Goal: Entertainment & Leisure: Consume media (video, audio)

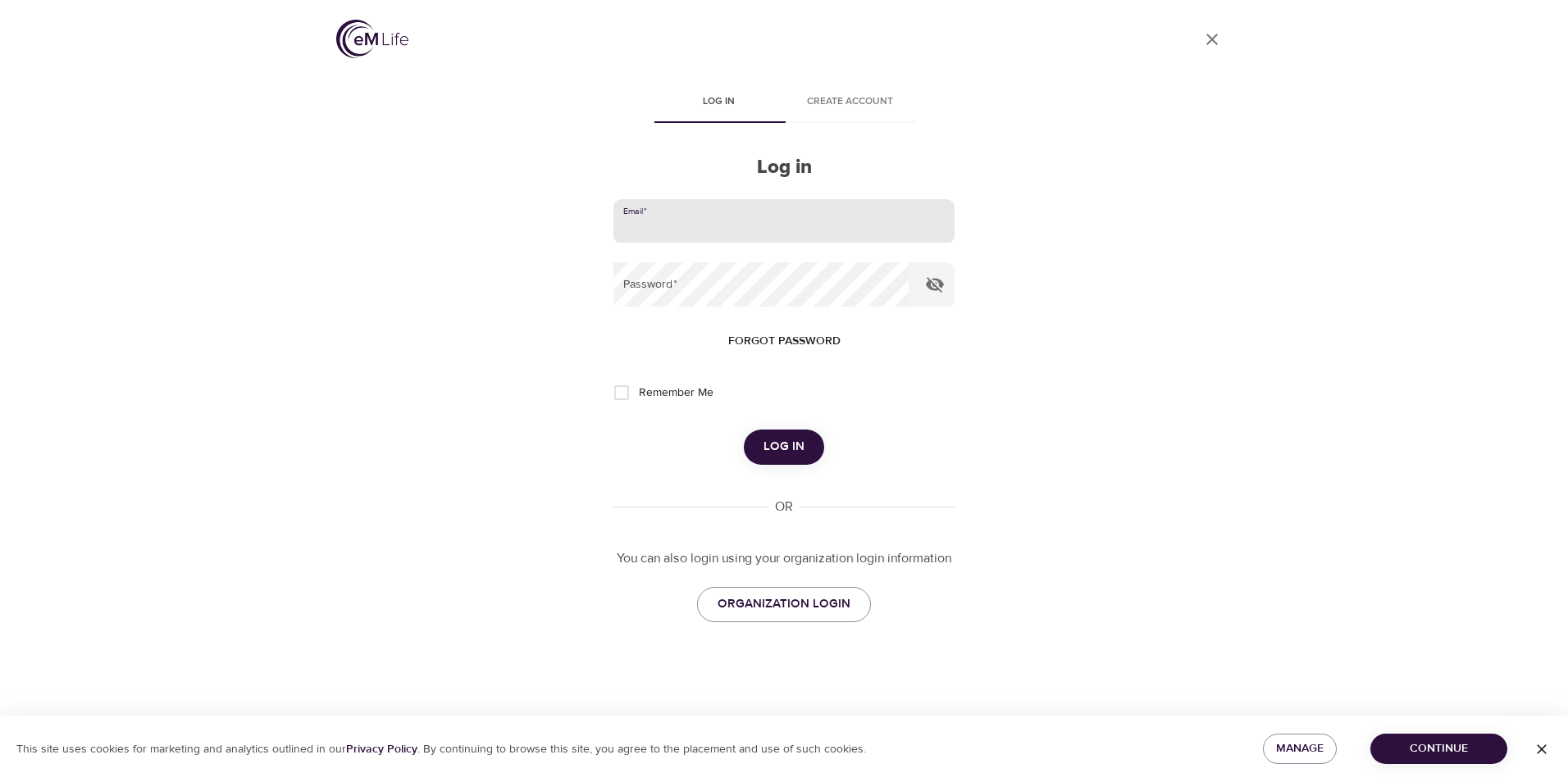
click at [689, 229] on input "email" at bounding box center [783, 221] width 341 height 45
type input "[EMAIL_ADDRESS][DOMAIN_NAME]"
click at [744, 429] on button "Log in" at bounding box center [784, 446] width 80 height 35
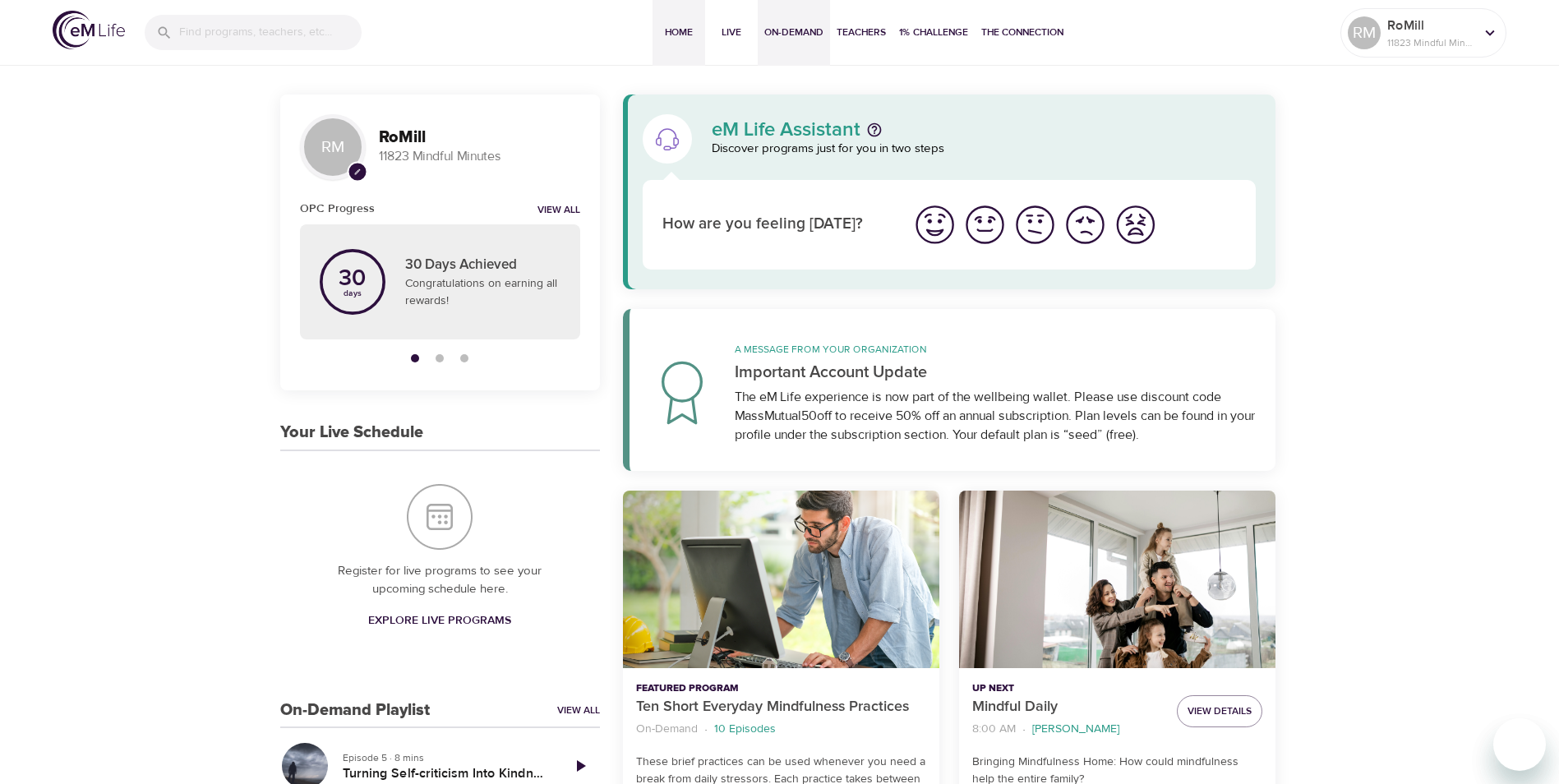
click at [793, 28] on span "On-Demand" at bounding box center [793, 32] width 59 height 17
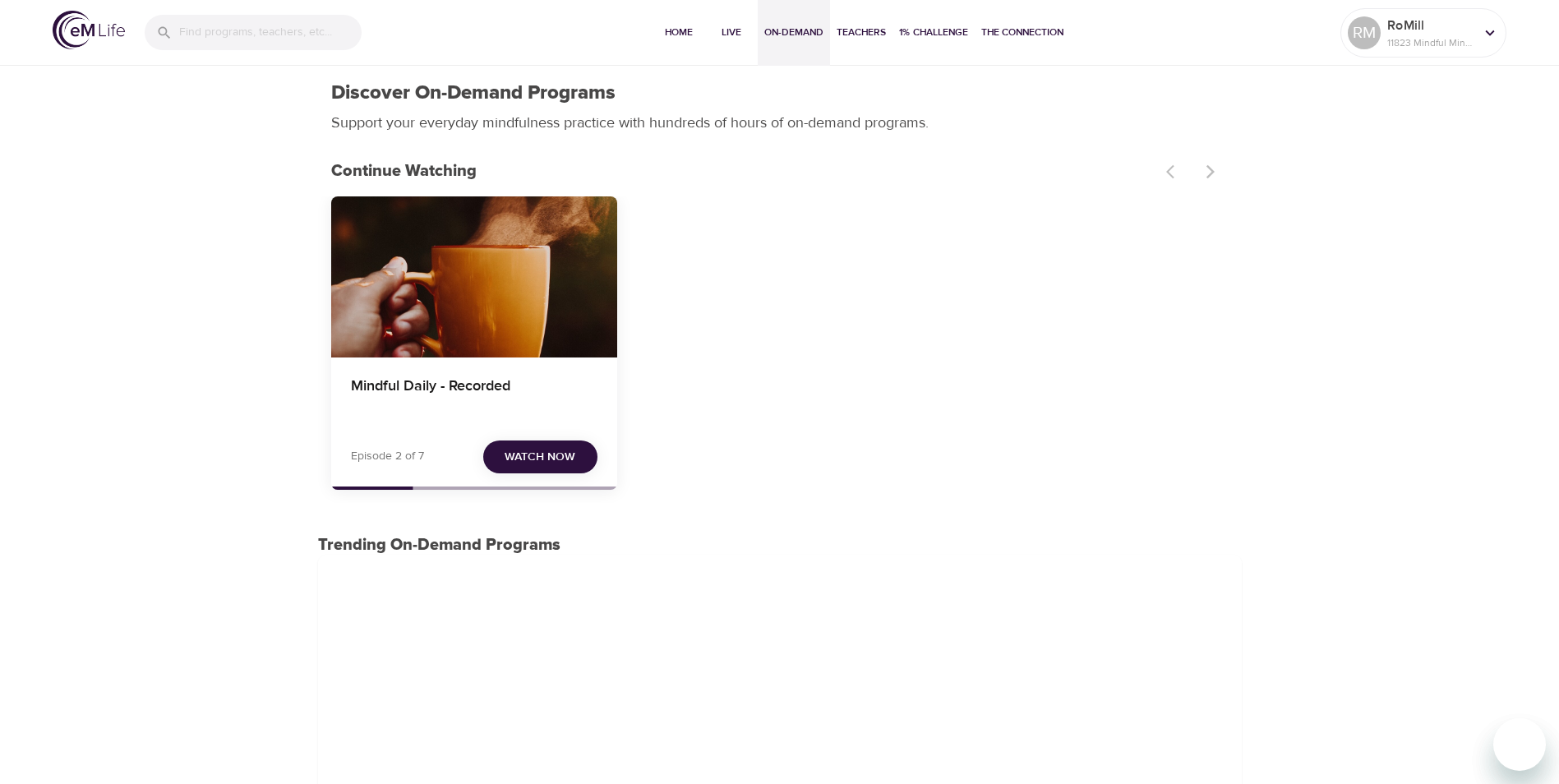
click at [504, 458] on button "Watch Now" at bounding box center [540, 457] width 114 height 34
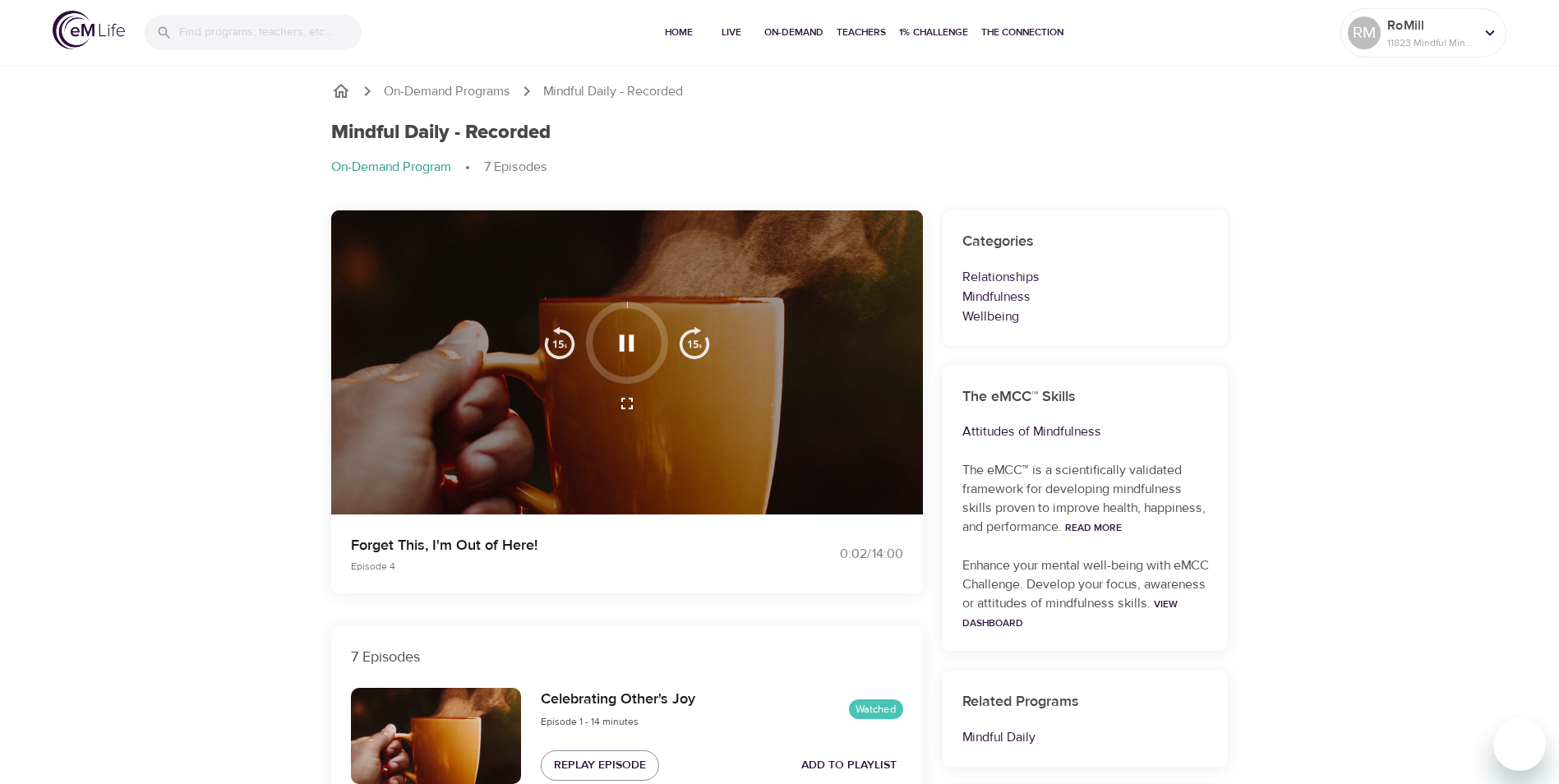
click at [625, 343] on icon "button" at bounding box center [627, 344] width 29 height 29
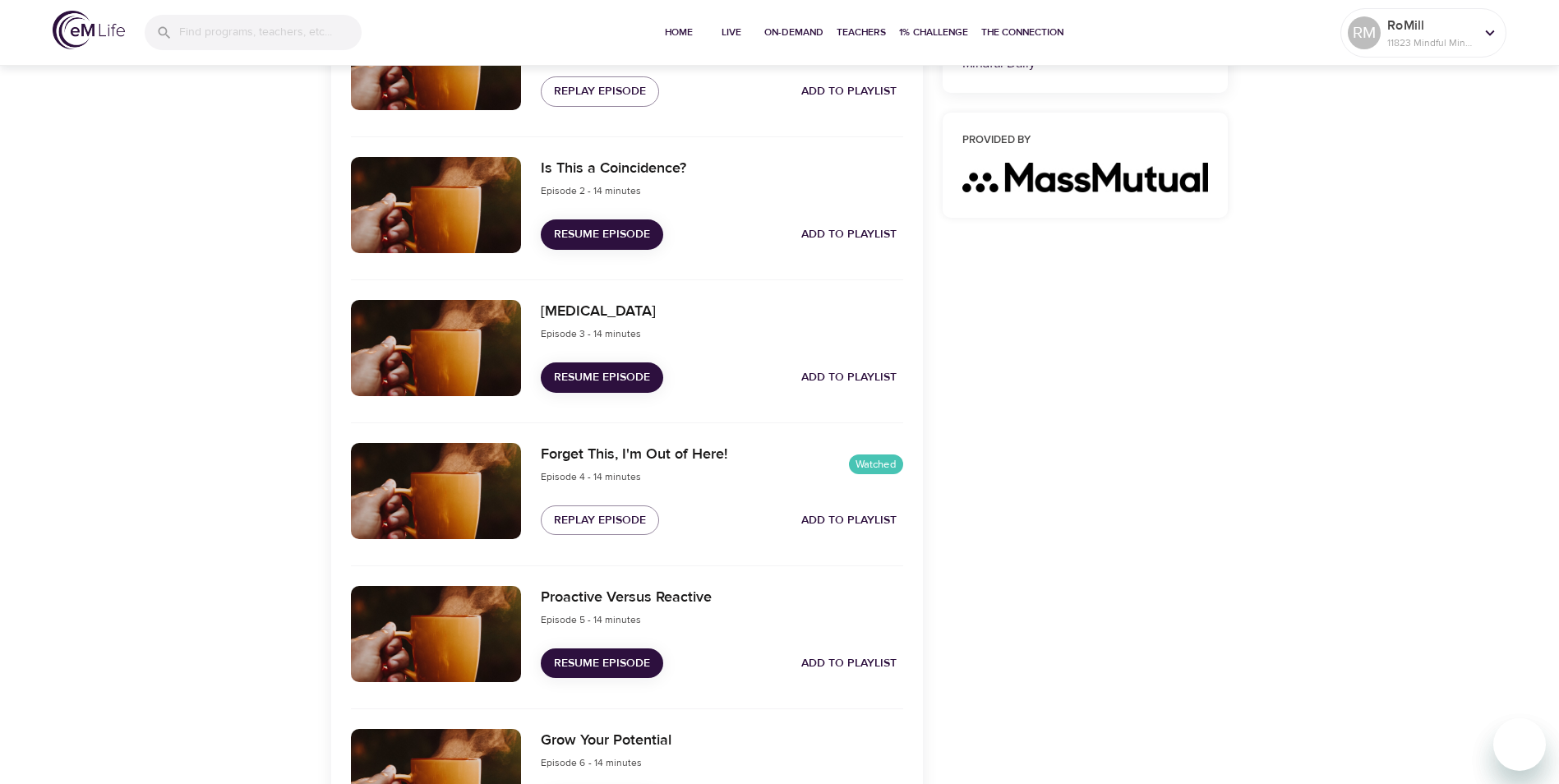
scroll to position [739, 0]
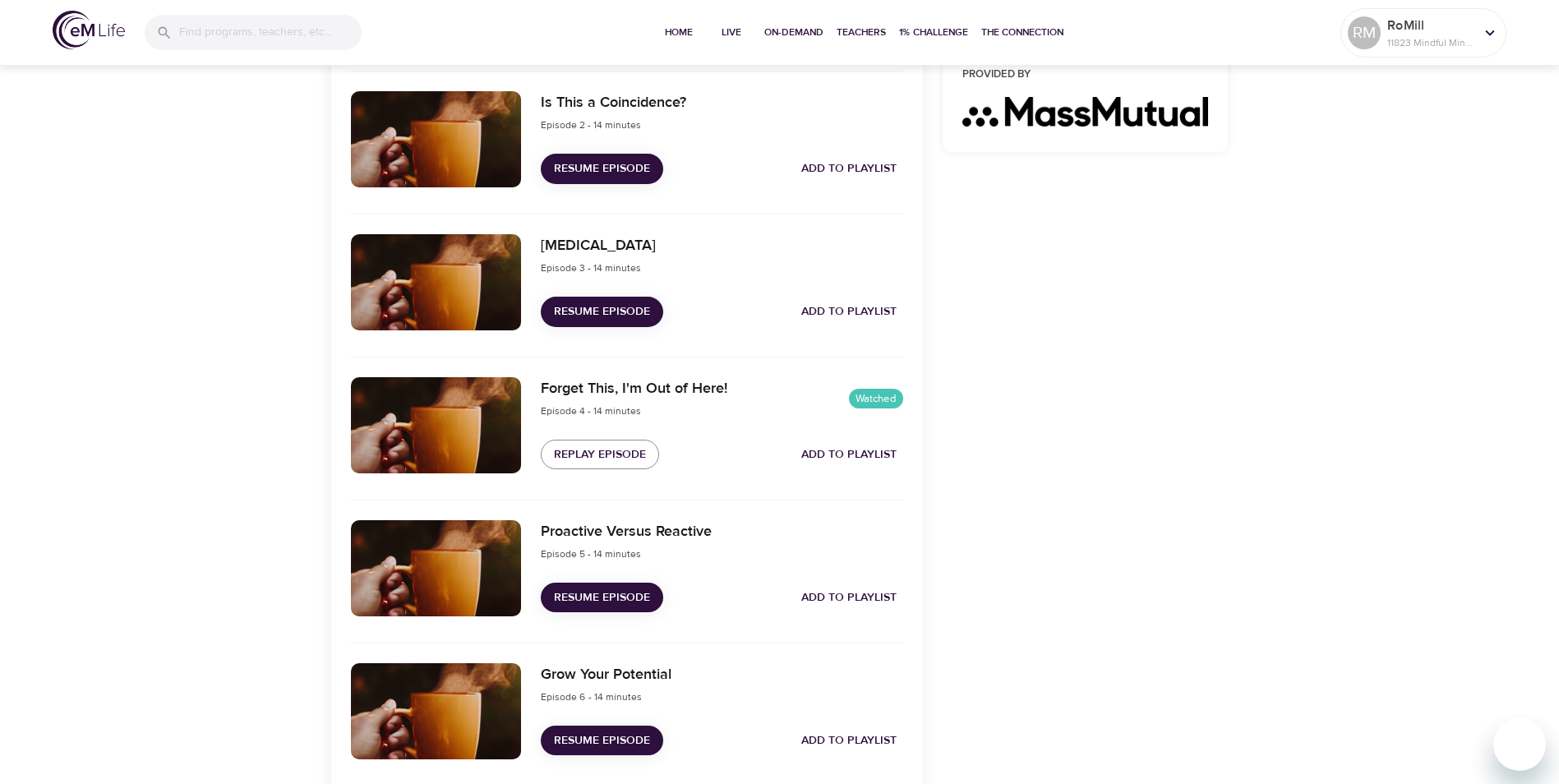
click at [601, 596] on span "Resume Episode" at bounding box center [602, 598] width 96 height 21
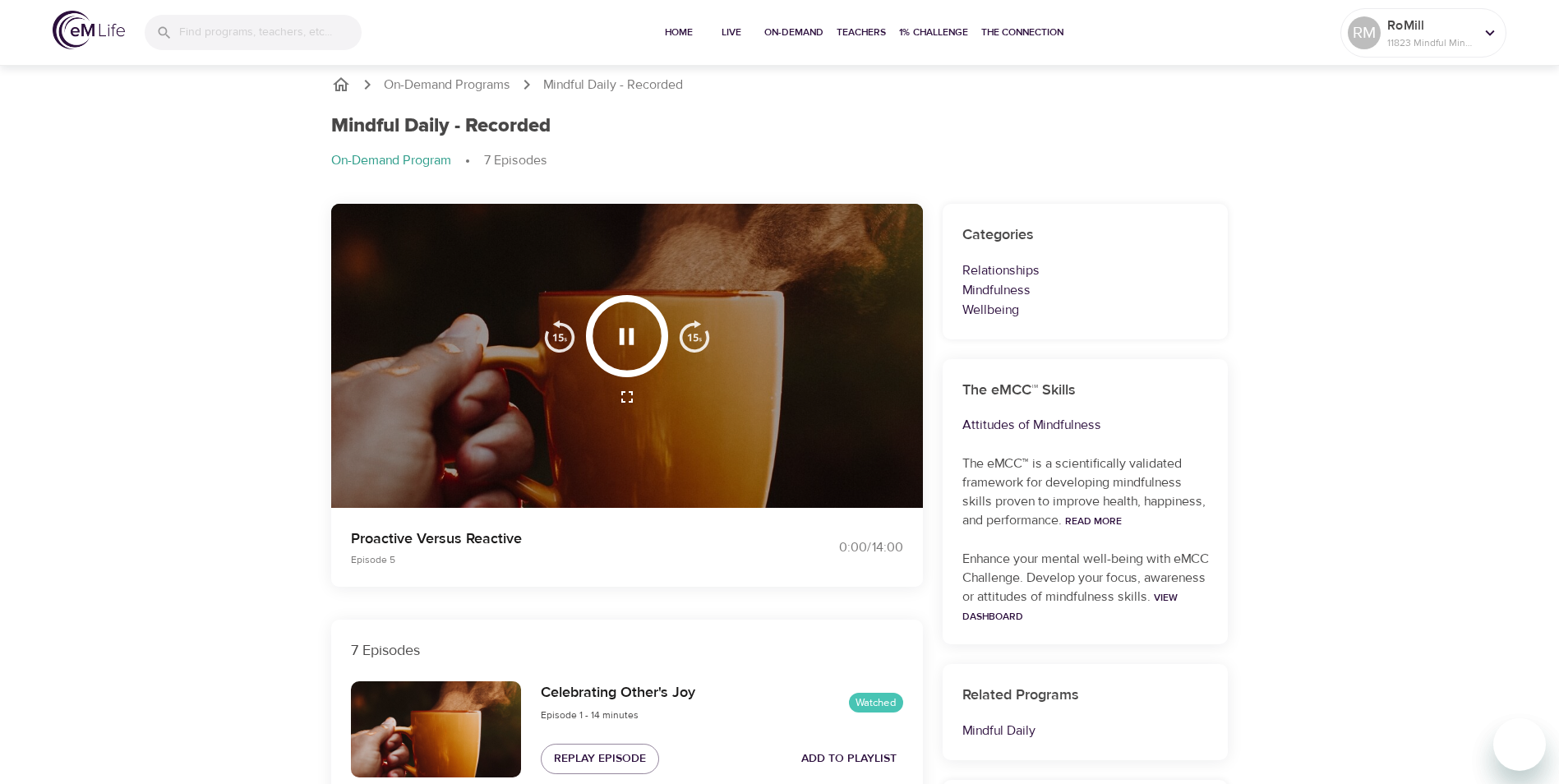
scroll to position [0, 0]
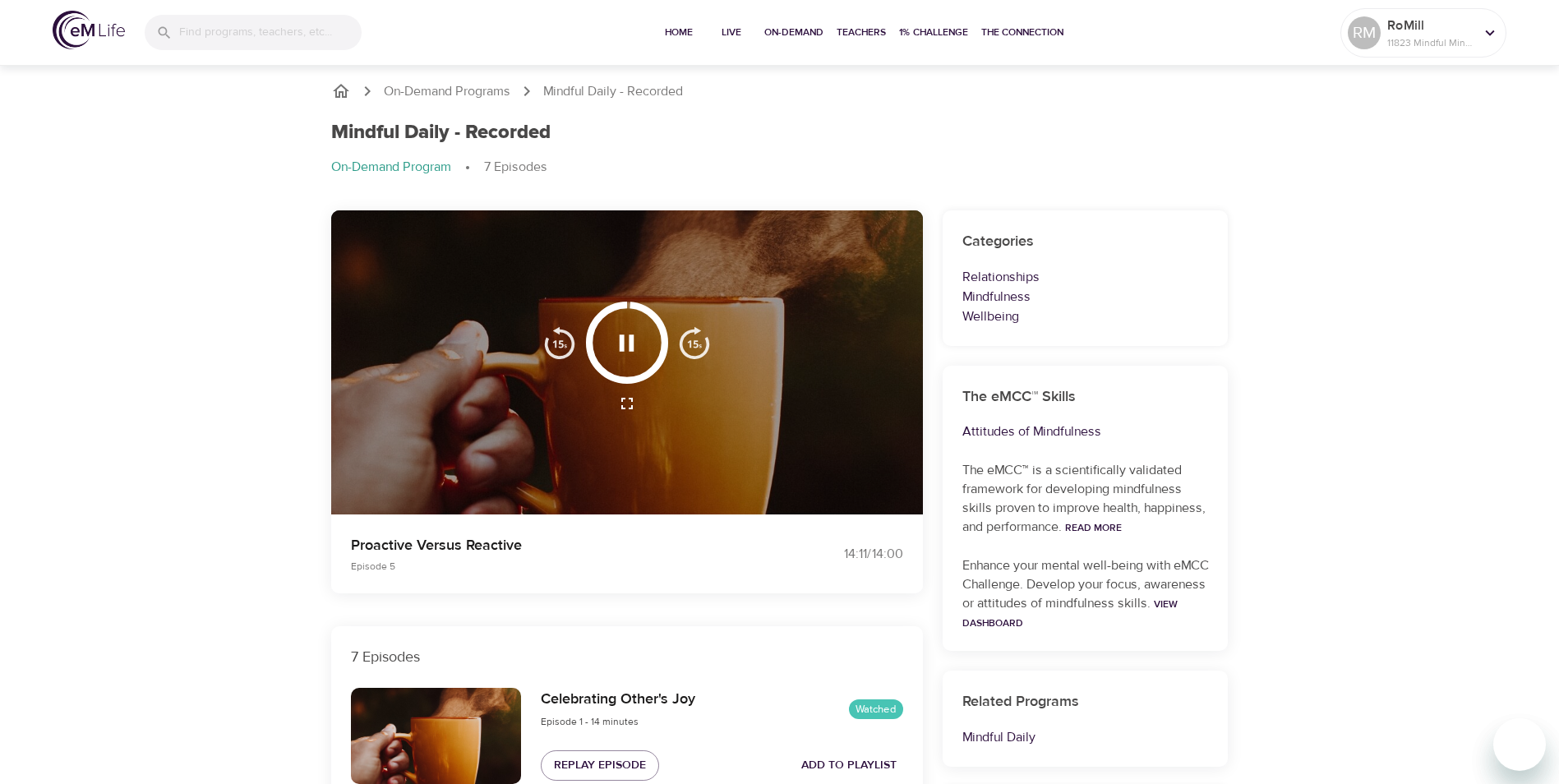
click at [697, 340] on img "button" at bounding box center [695, 343] width 33 height 33
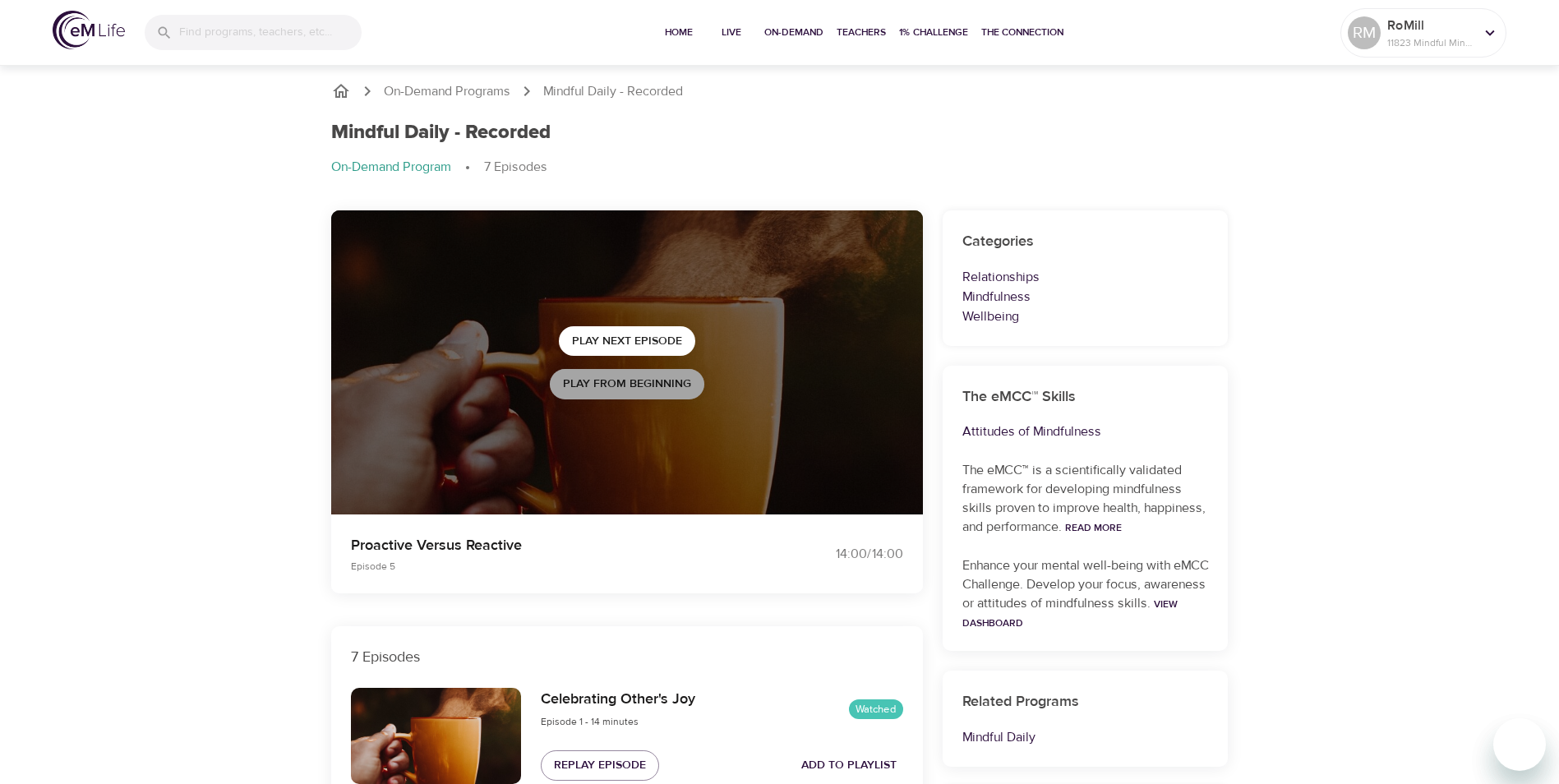
click at [635, 383] on span "Play from beginning" at bounding box center [626, 384] width 129 height 21
